Goal: Book appointment/travel/reservation

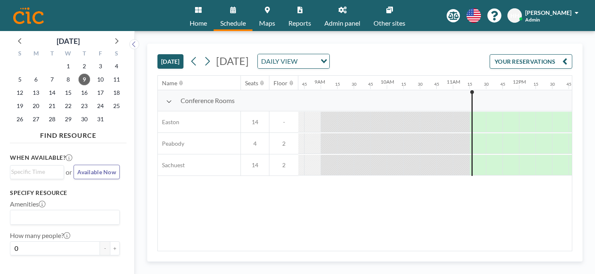
scroll to position [0, 591]
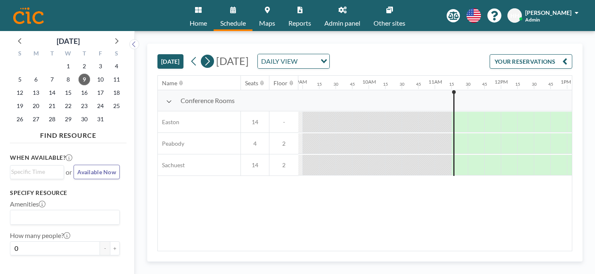
click at [203, 55] on icon at bounding box center [207, 61] width 8 height 12
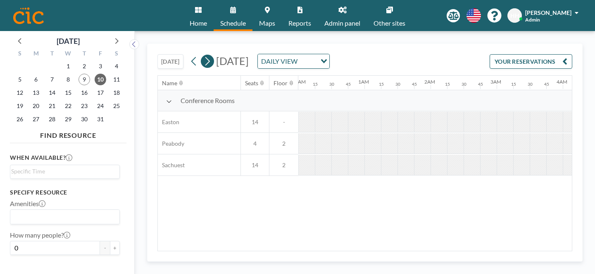
click at [203, 55] on icon at bounding box center [207, 61] width 8 height 12
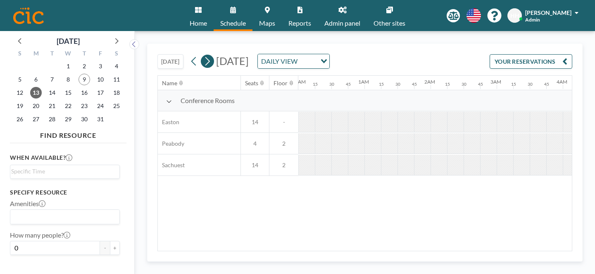
scroll to position [0, 339]
click at [203, 55] on icon at bounding box center [207, 61] width 8 height 12
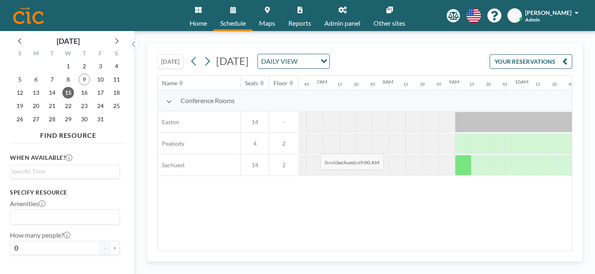
scroll to position [0, 438]
click at [456, 133] on div at bounding box center [464, 143] width 17 height 21
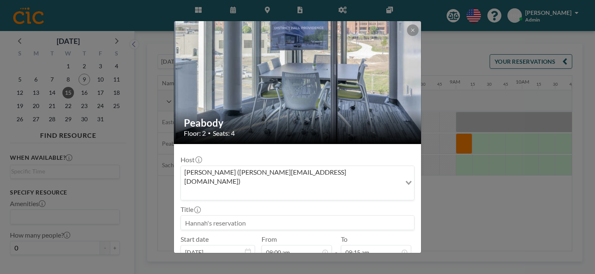
click at [385, 41] on img at bounding box center [298, 81] width 248 height 139
click at [407, 36] on button at bounding box center [413, 30] width 12 height 12
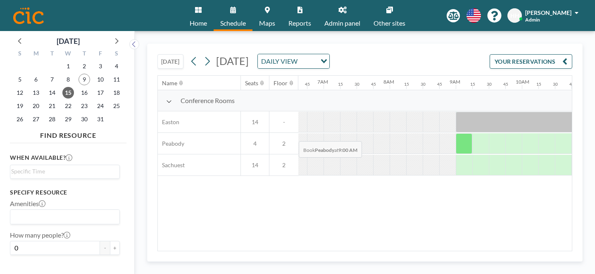
click at [456, 133] on div at bounding box center [464, 143] width 17 height 21
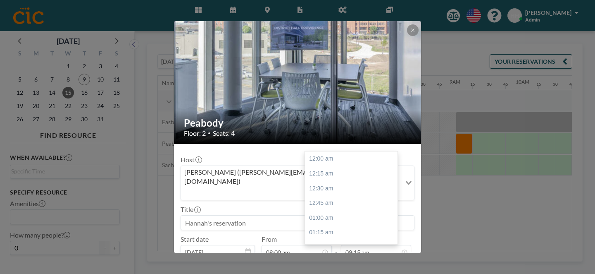
scroll to position [488, 0]
drag, startPoint x: 224, startPoint y: 141, endPoint x: 203, endPoint y: 141, distance: 21.1
click at [203, 155] on div "Host [PERSON_NAME] ([PERSON_NAME][EMAIL_ADDRESS][DOMAIN_NAME]) Loading..." at bounding box center [298, 177] width 234 height 45
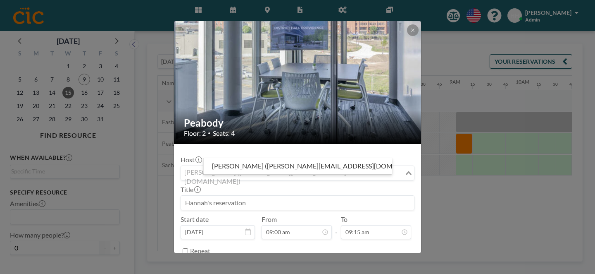
click at [296, 166] on div "[PERSON_NAME] ([PERSON_NAME][EMAIL_ADDRESS][DOMAIN_NAME])" at bounding box center [293, 172] width 224 height 12
click at [410, 33] on icon at bounding box center [412, 30] width 5 height 5
